Goal: Check status: Check status

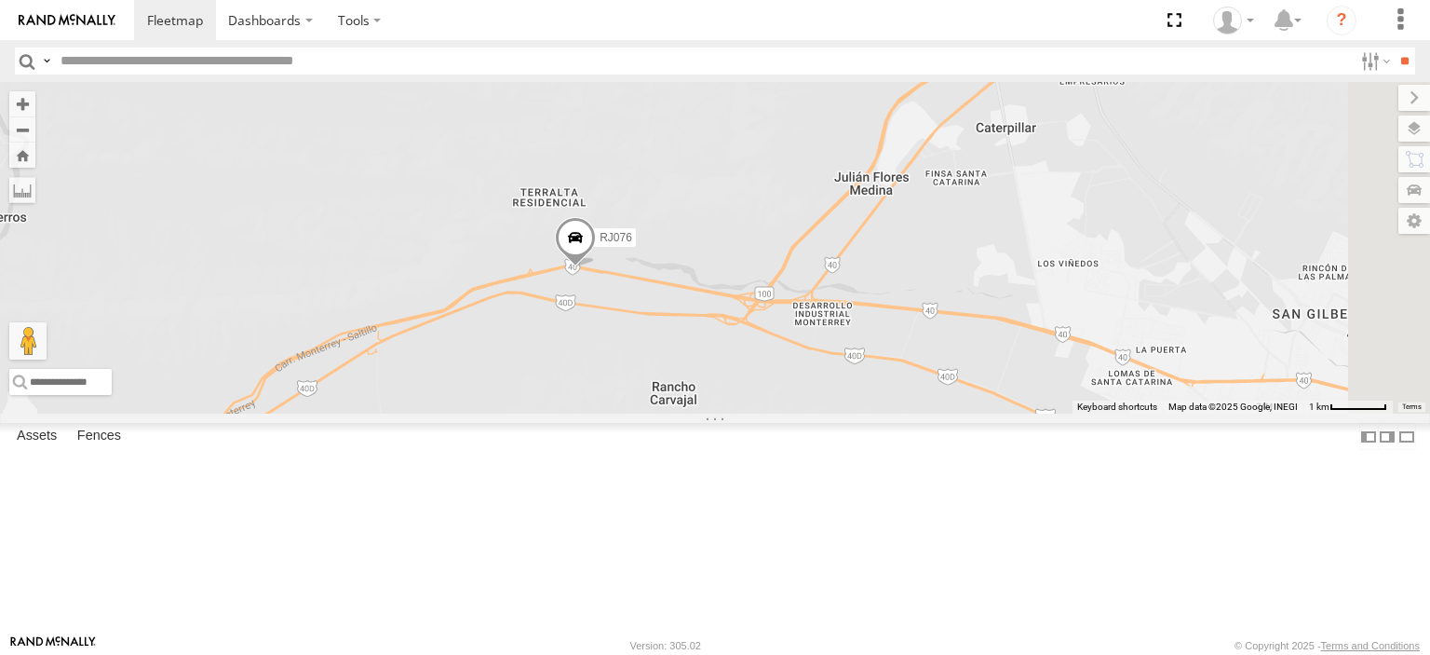
drag, startPoint x: 1046, startPoint y: 394, endPoint x: 884, endPoint y: 419, distance: 164.0
click at [884, 413] on div "RJ076" at bounding box center [715, 247] width 1430 height 331
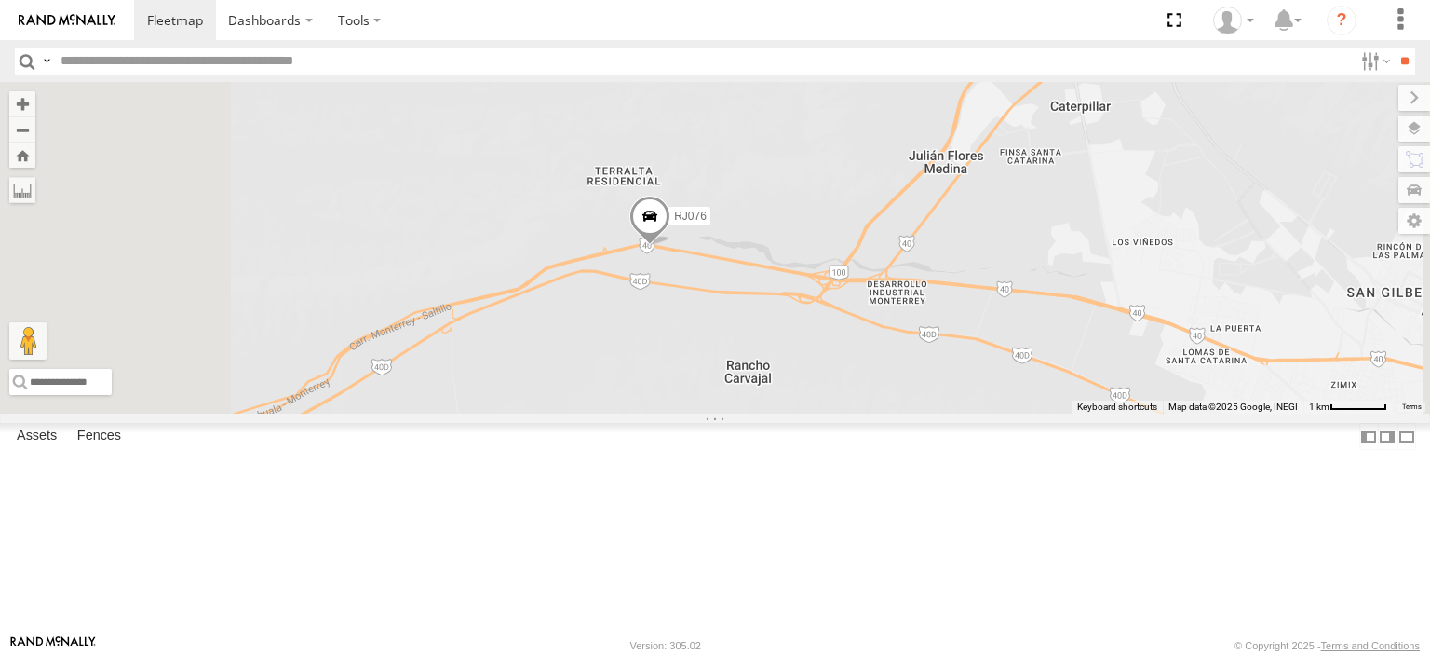
click at [80, 26] on link at bounding box center [67, 20] width 134 height 40
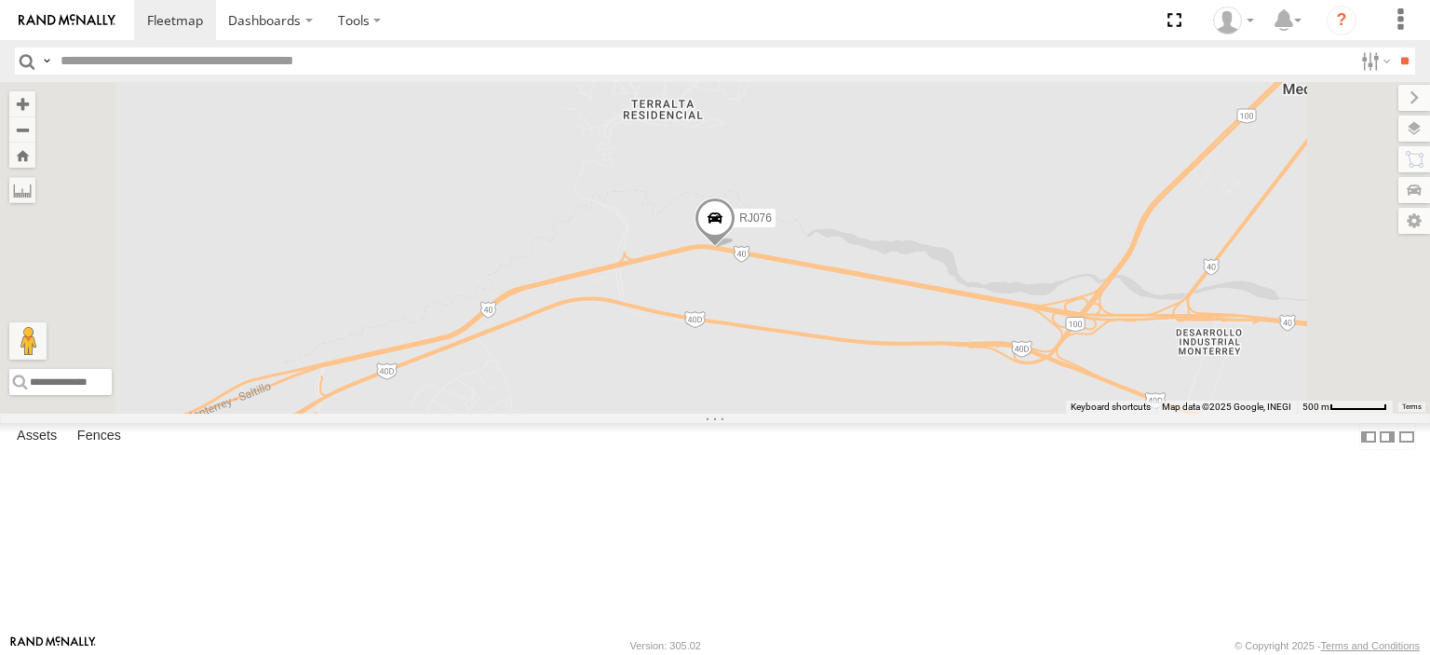
click at [0, 0] on div "RJ076" at bounding box center [0, 0] width 0 height 0
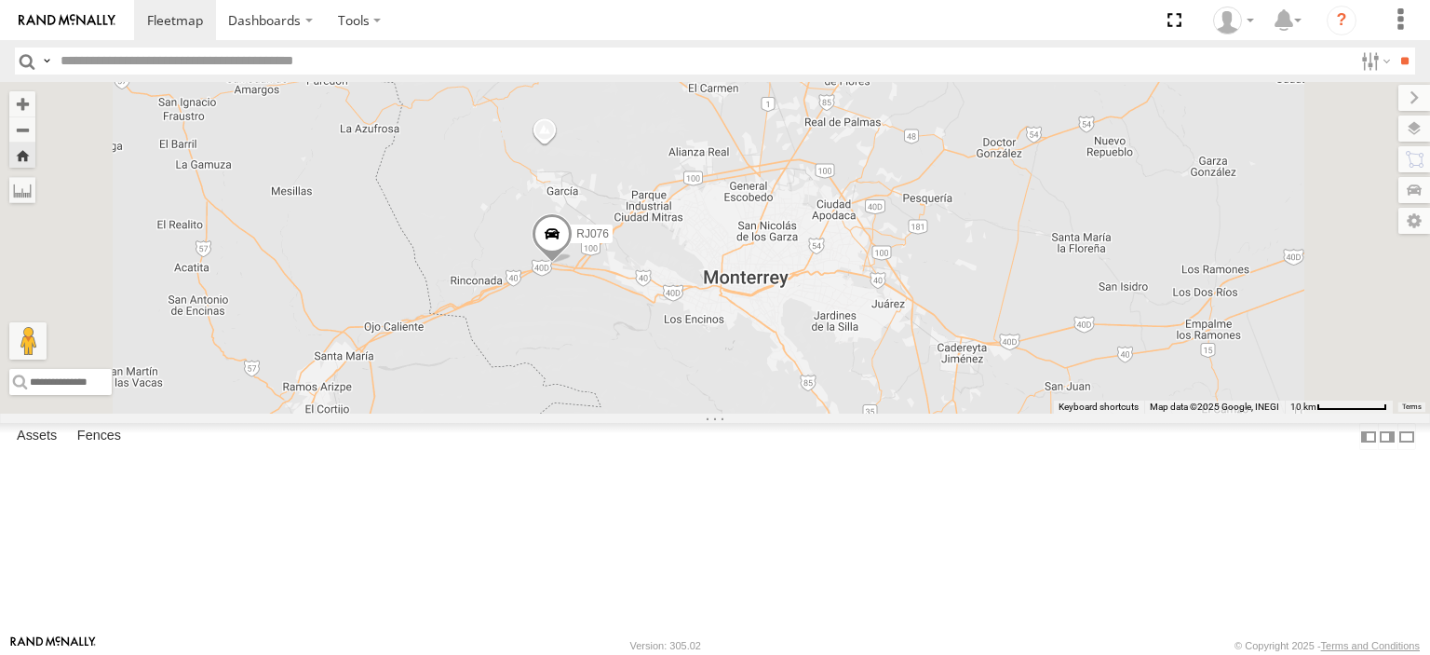
drag, startPoint x: 810, startPoint y: 349, endPoint x: 736, endPoint y: 401, distance: 90.9
click at [737, 401] on div "RJ076" at bounding box center [715, 247] width 1430 height 331
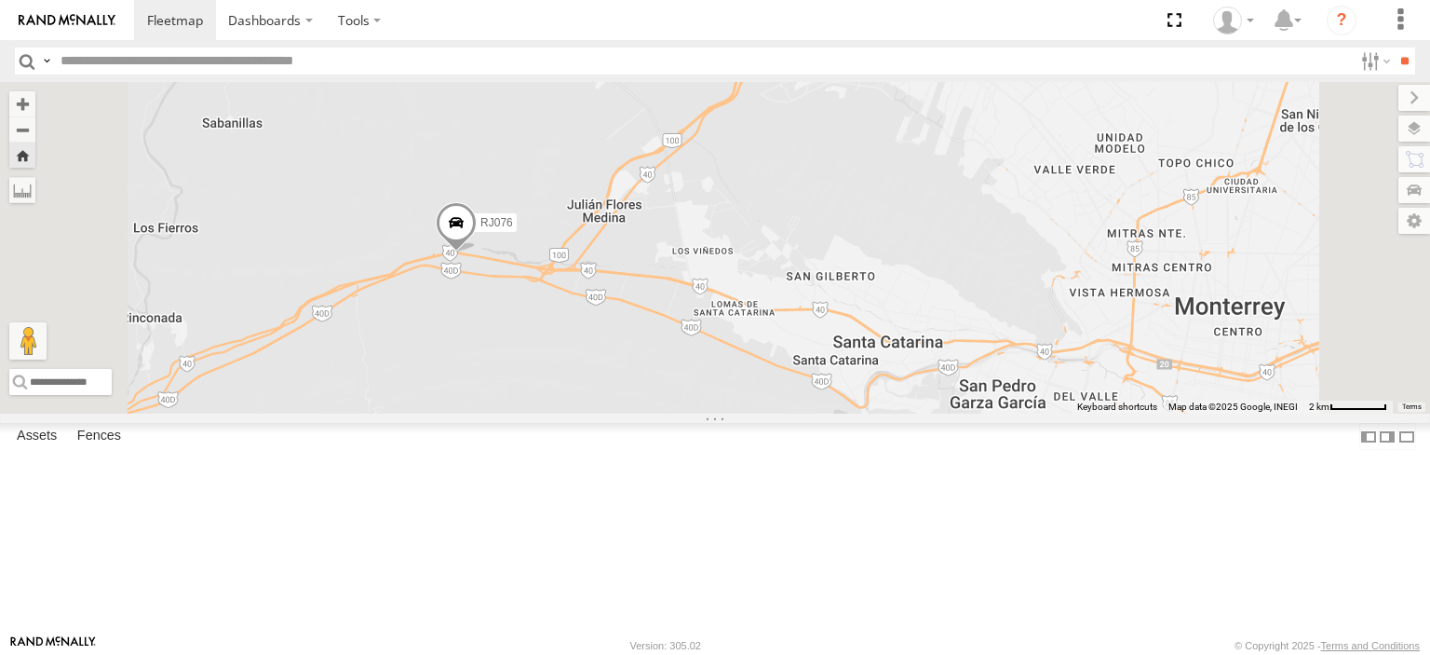
drag, startPoint x: 693, startPoint y: 399, endPoint x: 635, endPoint y: 372, distance: 64.1
click at [635, 372] on div "RJ076" at bounding box center [715, 247] width 1430 height 331
